Goal: Information Seeking & Learning: Learn about a topic

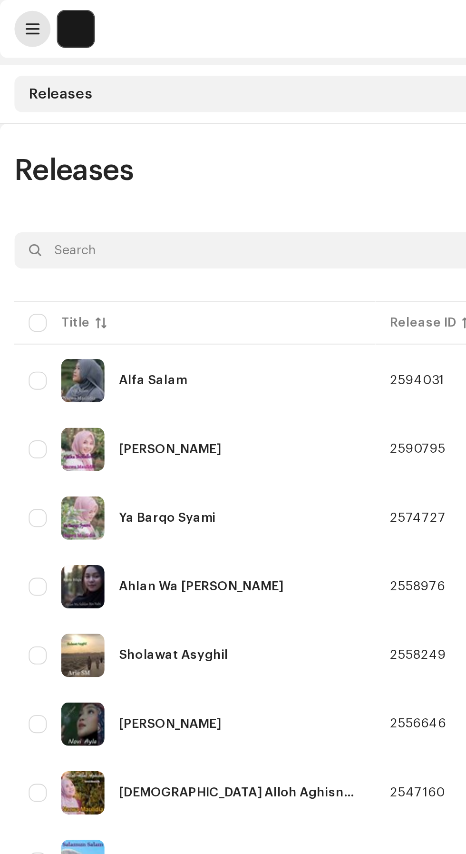
click at [16, 12] on span at bounding box center [17, 15] width 7 height 8
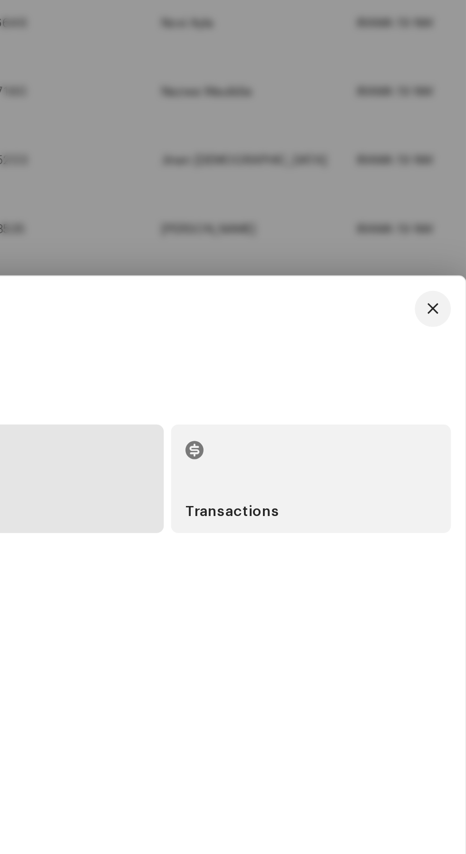
click at [367, 649] on div "Transactions" at bounding box center [384, 620] width 147 height 57
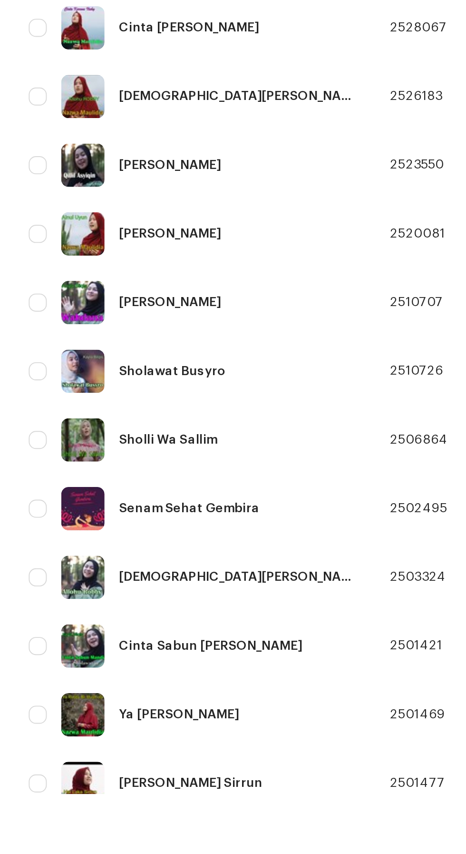
scroll to position [159, 0]
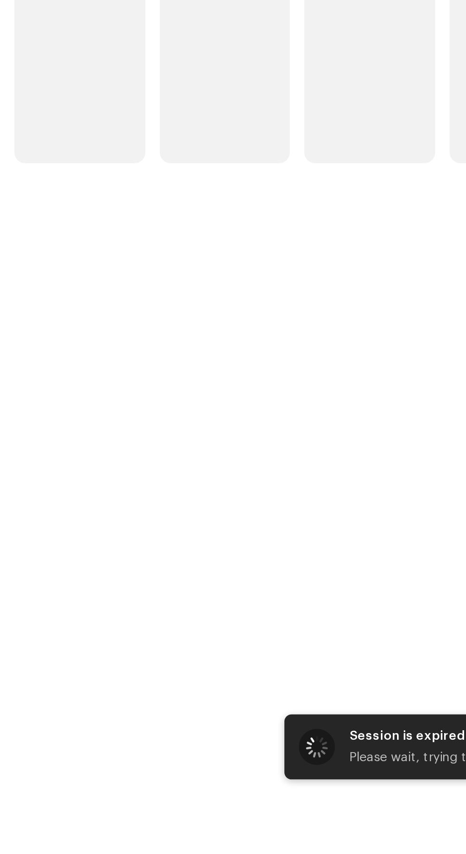
scroll to position [98, 0]
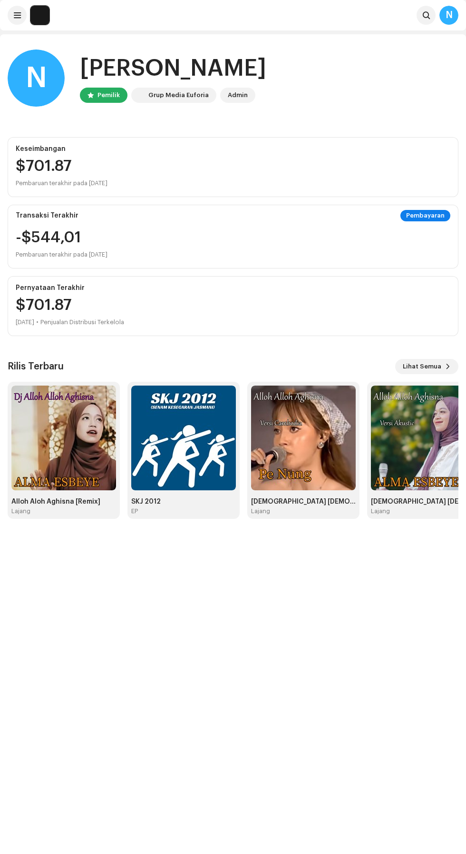
click at [422, 332] on div "Pernyataan Terakhir $701.87 [DATE] • Penjualan Distribusi Terkelola" at bounding box center [233, 306] width 451 height 60
click at [432, 365] on font "Lihat Semua" at bounding box center [422, 366] width 39 height 6
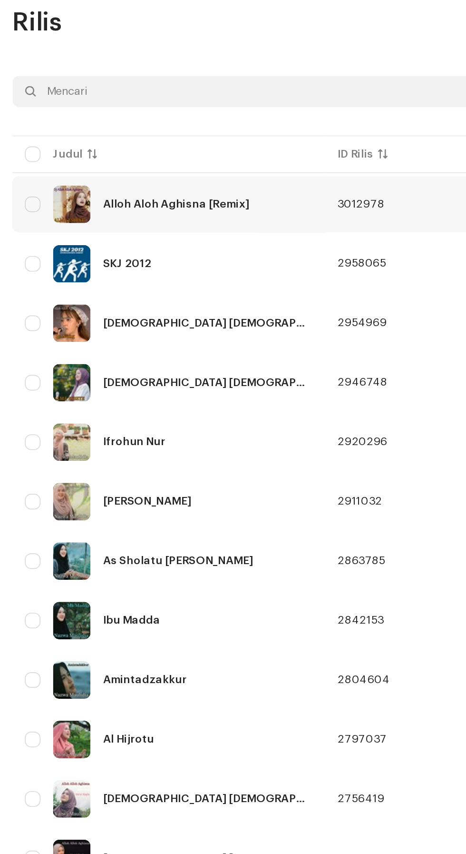
click at [134, 201] on font "Alloh Aloh Aghisna [Remix]" at bounding box center [107, 200] width 89 height 7
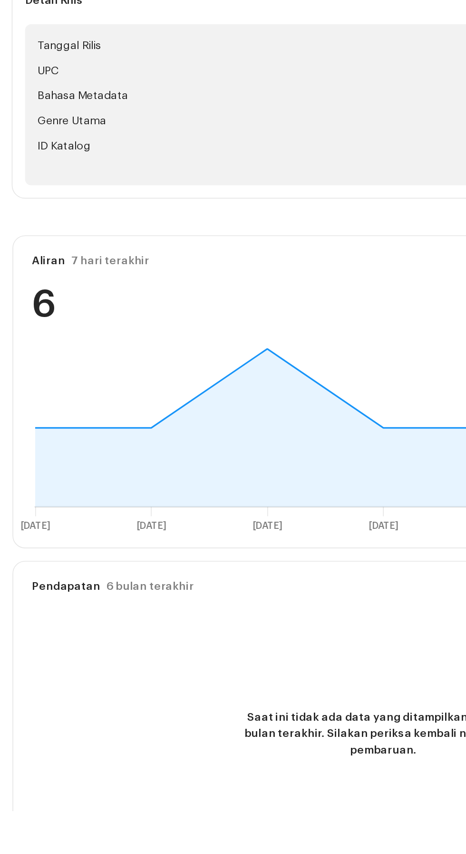
scroll to position [80, 0]
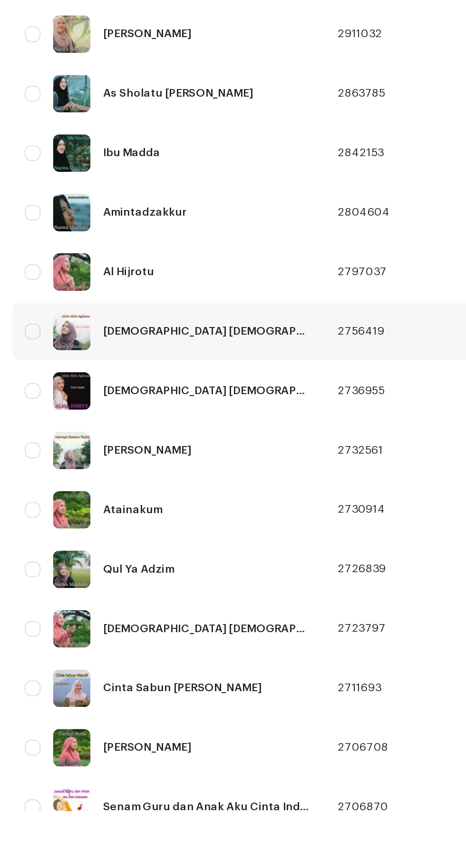
click at [147, 561] on font "[DEMOGRAPHIC_DATA] [DEMOGRAPHIC_DATA] Aghisna Versi Koplo" at bounding box center [173, 562] width 220 height 7
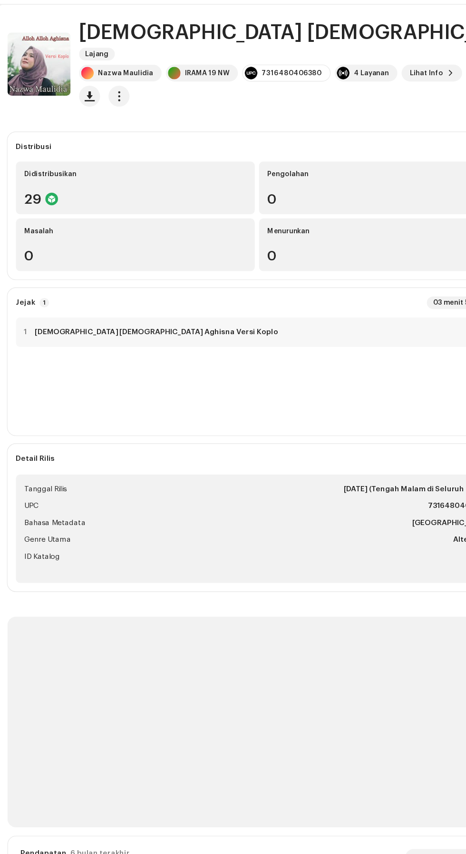
scroll to position [80, 0]
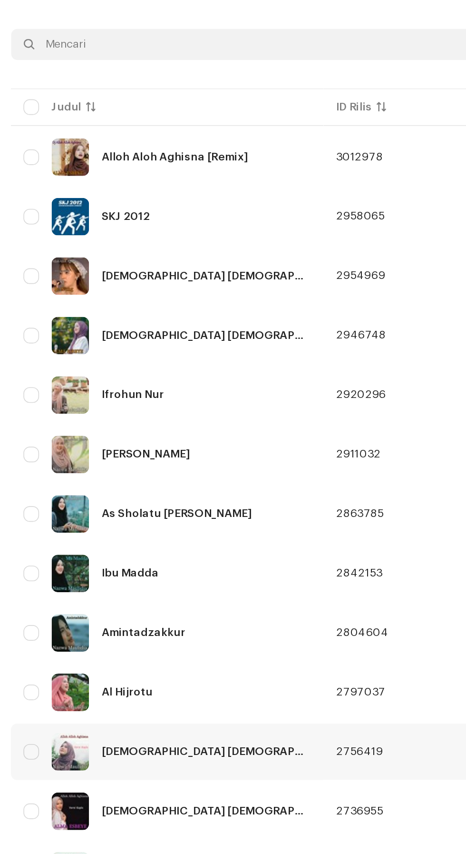
click at [148, 562] on font "[DEMOGRAPHIC_DATA] [DEMOGRAPHIC_DATA] Aghisna Versi Koplo" at bounding box center [173, 562] width 220 height 7
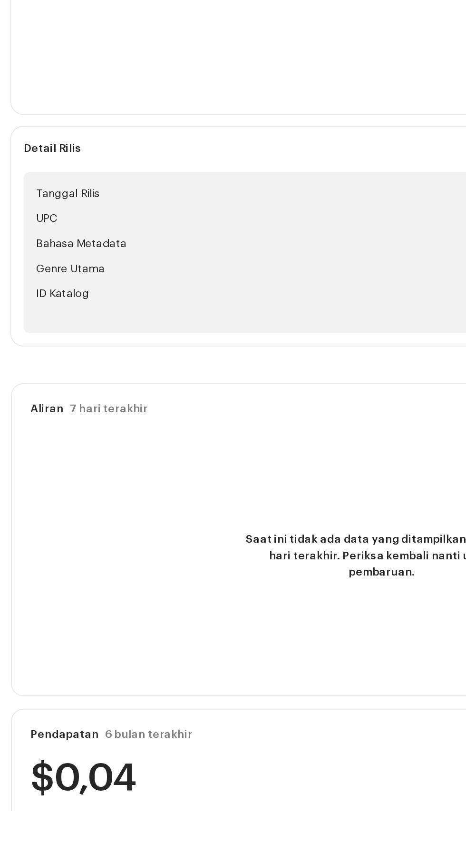
scroll to position [80, 0]
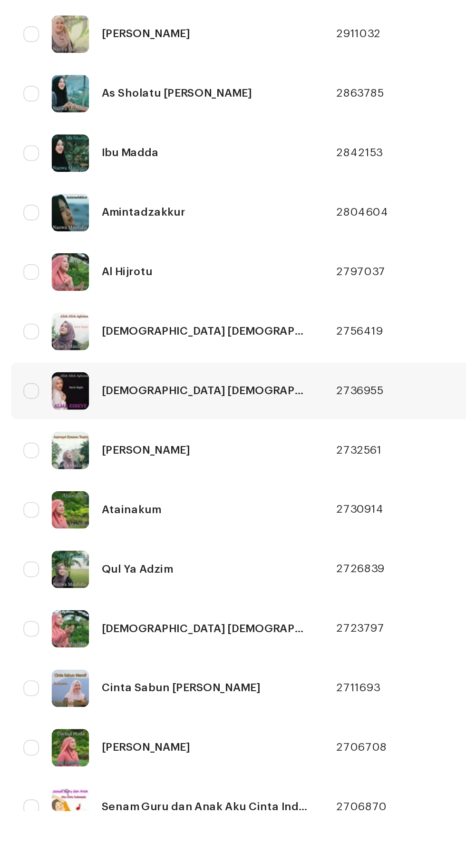
click at [160, 595] on font "[DEMOGRAPHIC_DATA] [DEMOGRAPHIC_DATA] Aghisna Versi Koplo" at bounding box center [173, 598] width 220 height 7
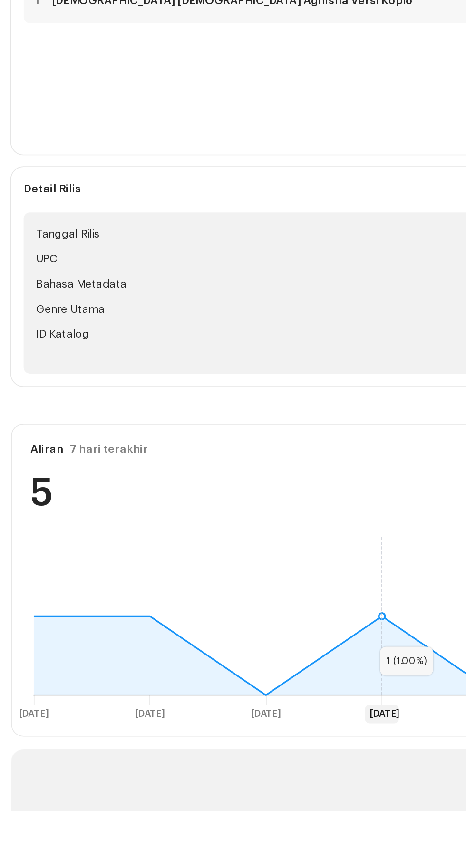
scroll to position [80, 0]
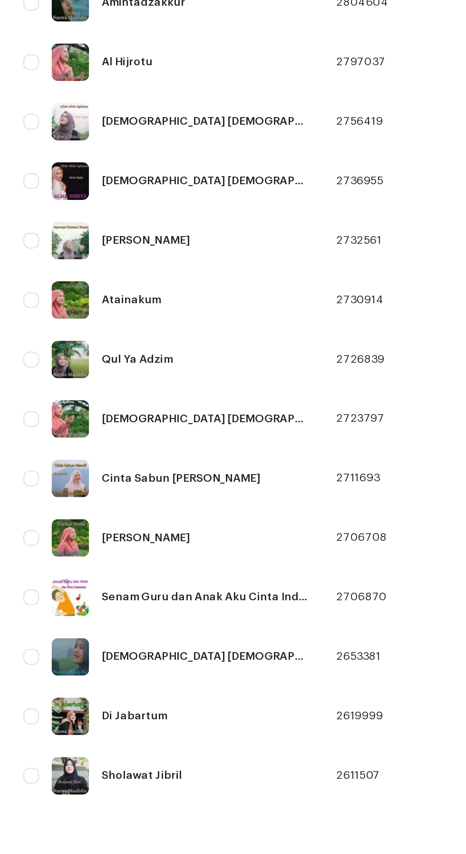
scroll to position [133, 0]
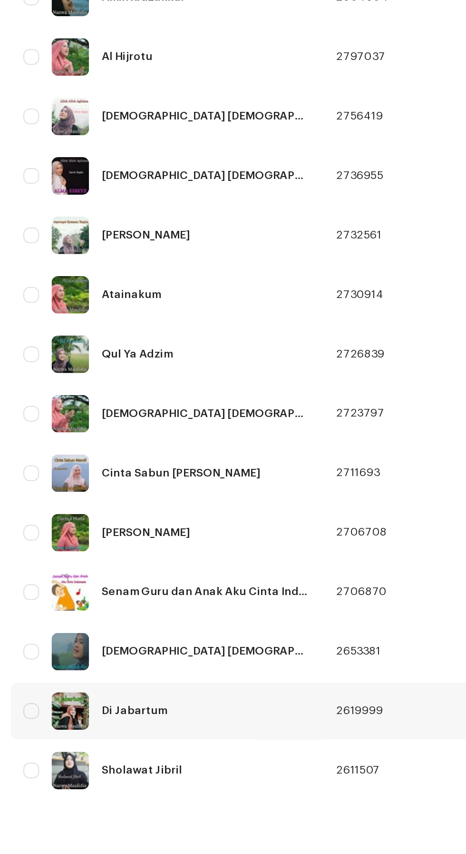
click at [97, 794] on font "Di Jabartum" at bounding box center [83, 792] width 40 height 7
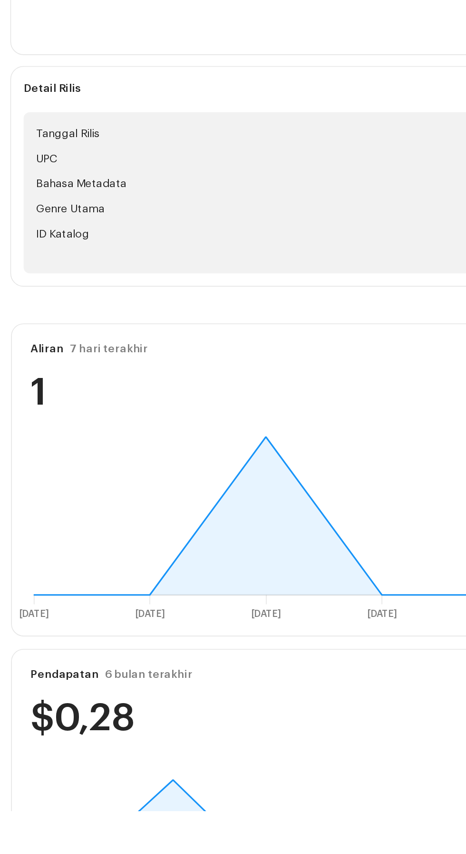
scroll to position [80, 0]
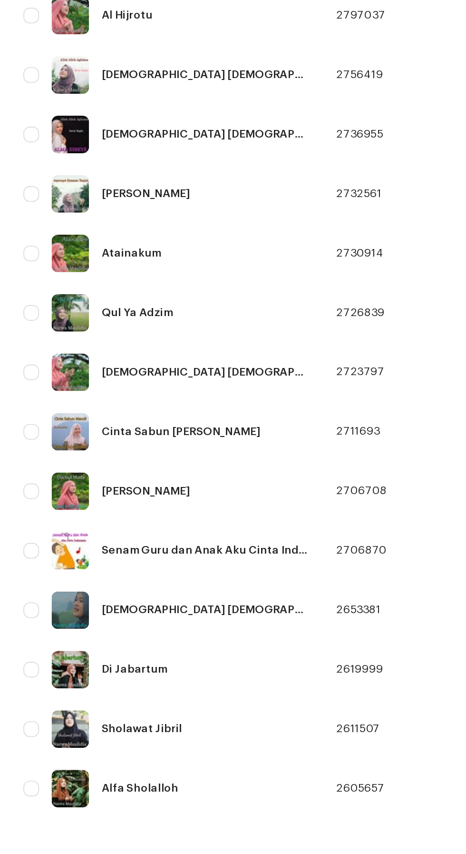
scroll to position [159, 0]
